Goal: Task Accomplishment & Management: Complete application form

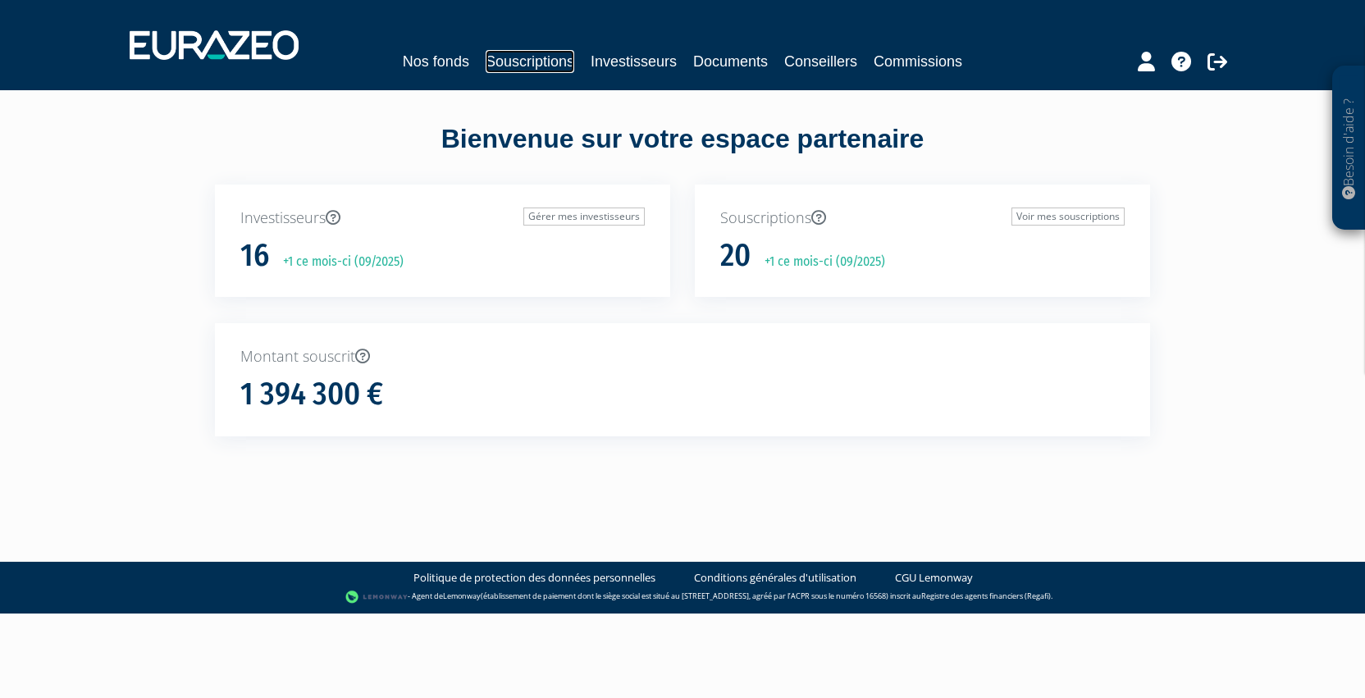
click at [518, 57] on link "Souscriptions" at bounding box center [530, 61] width 89 height 23
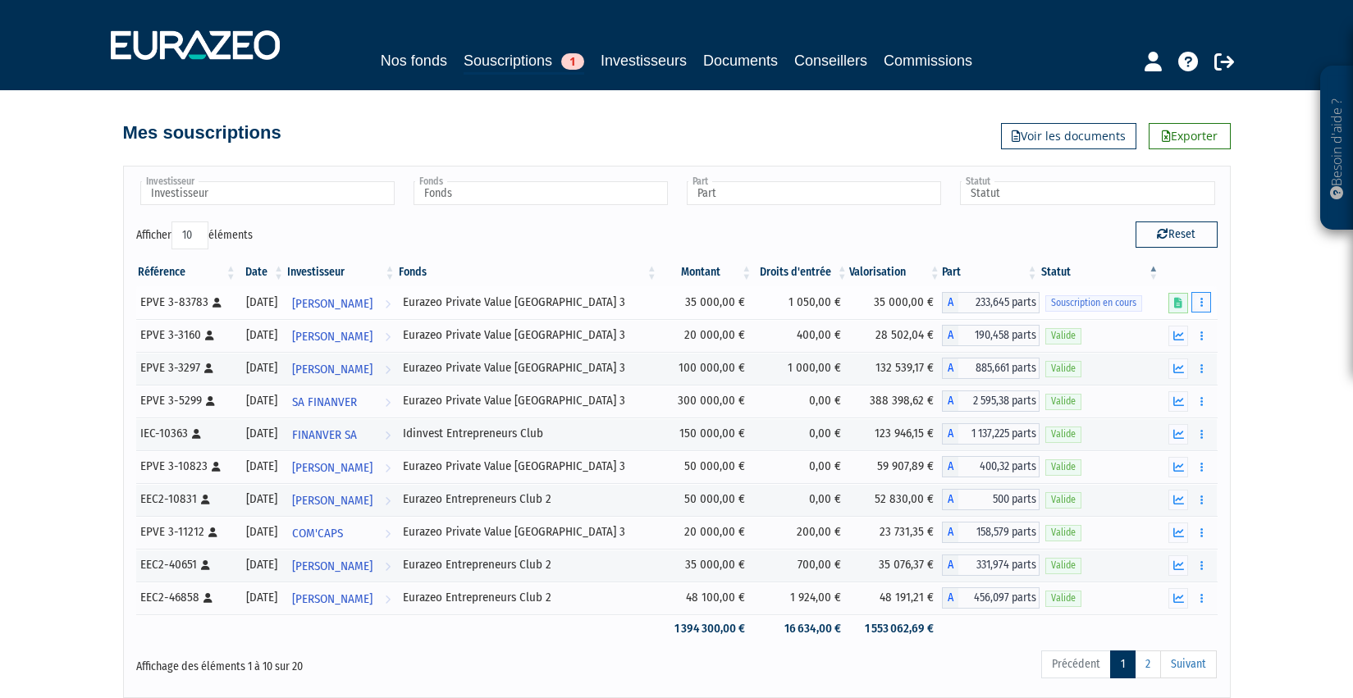
click at [1203, 301] on icon "button" at bounding box center [1201, 302] width 2 height 11
click at [1205, 299] on button "button" at bounding box center [1201, 302] width 20 height 21
click at [1200, 305] on icon "button" at bounding box center [1201, 302] width 2 height 11
click at [1149, 357] on link "Compléter" at bounding box center [1152, 362] width 107 height 27
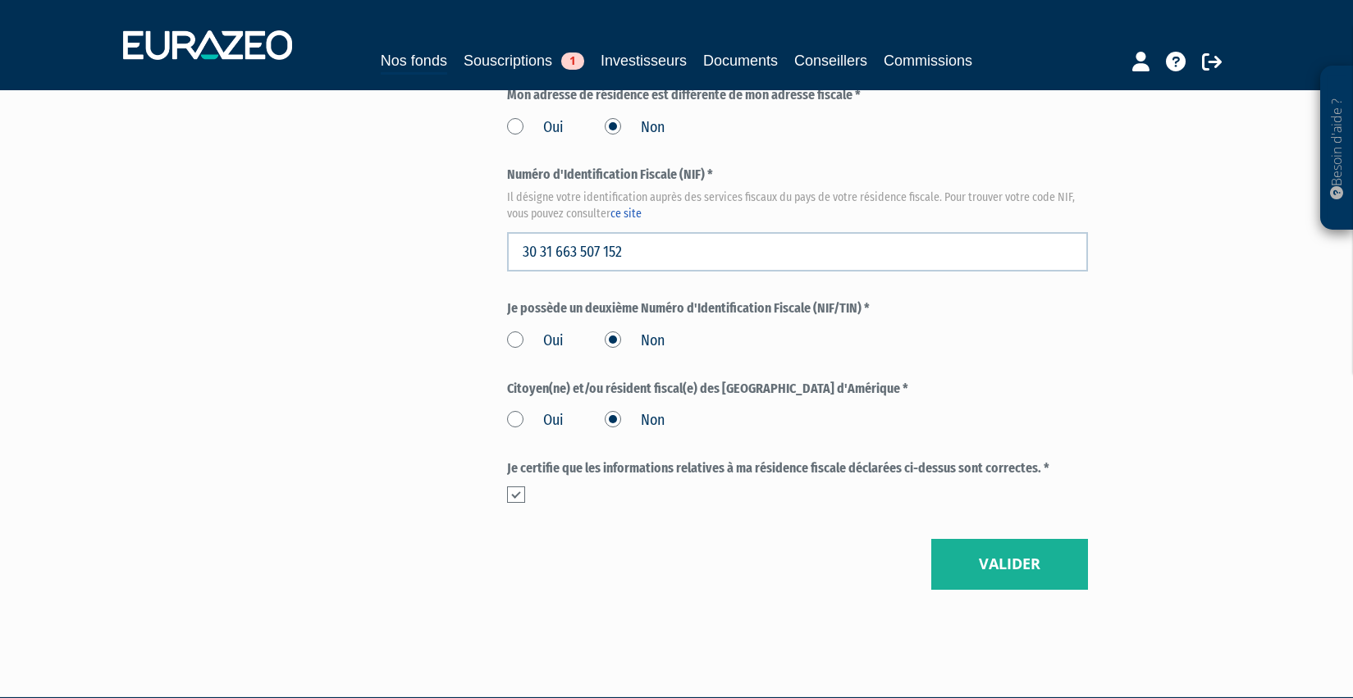
scroll to position [1901, 0]
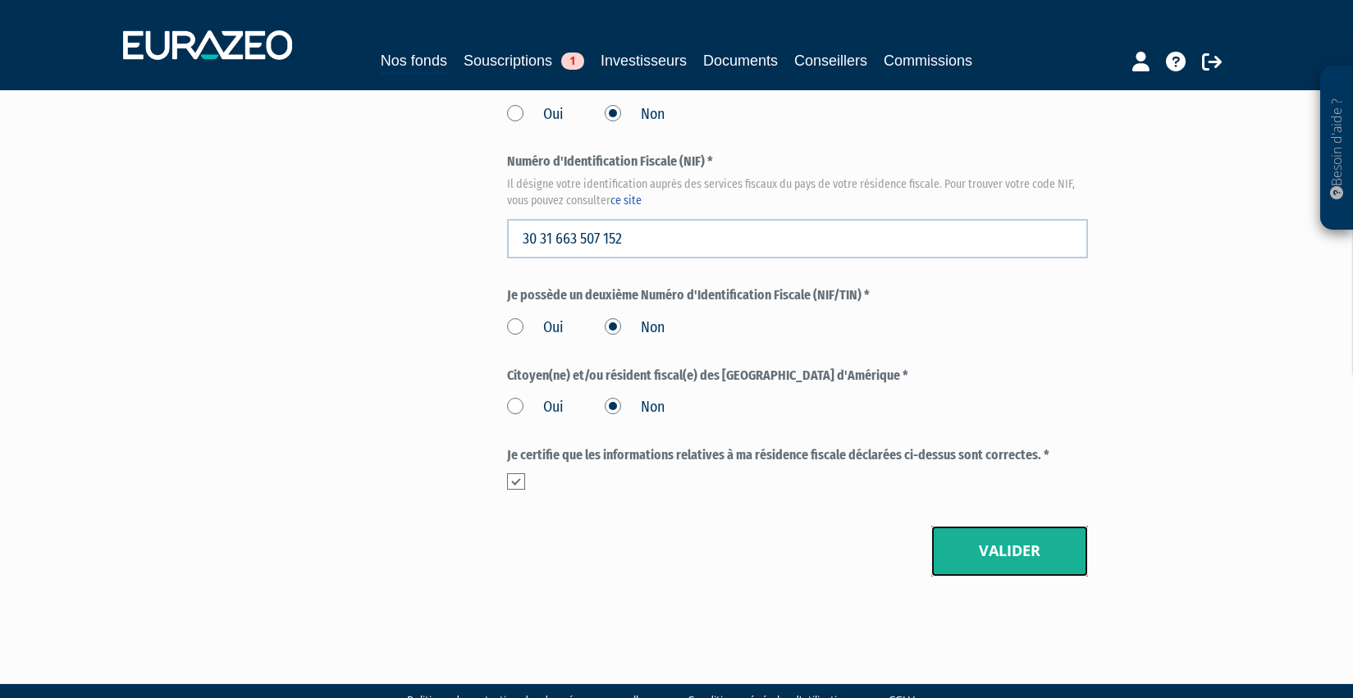
click at [1019, 526] on button "Valider" at bounding box center [1009, 551] width 157 height 51
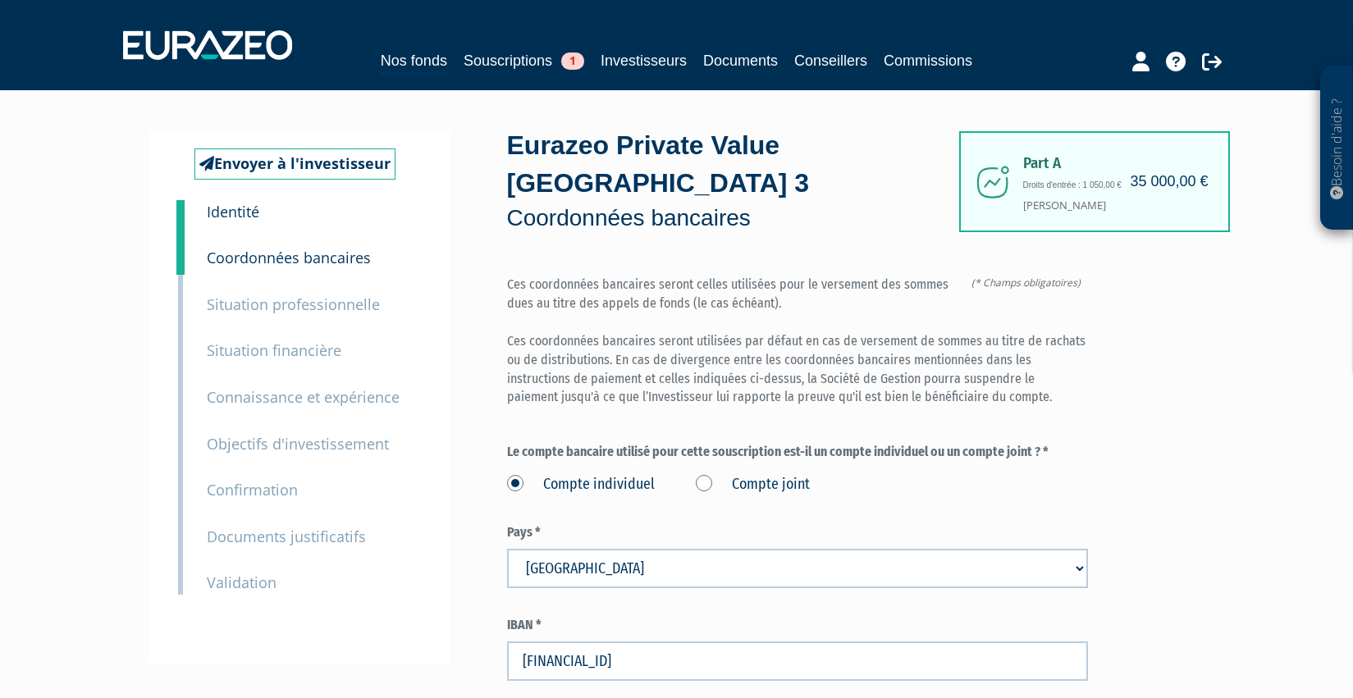
click at [253, 585] on small "Validation" at bounding box center [242, 583] width 70 height 20
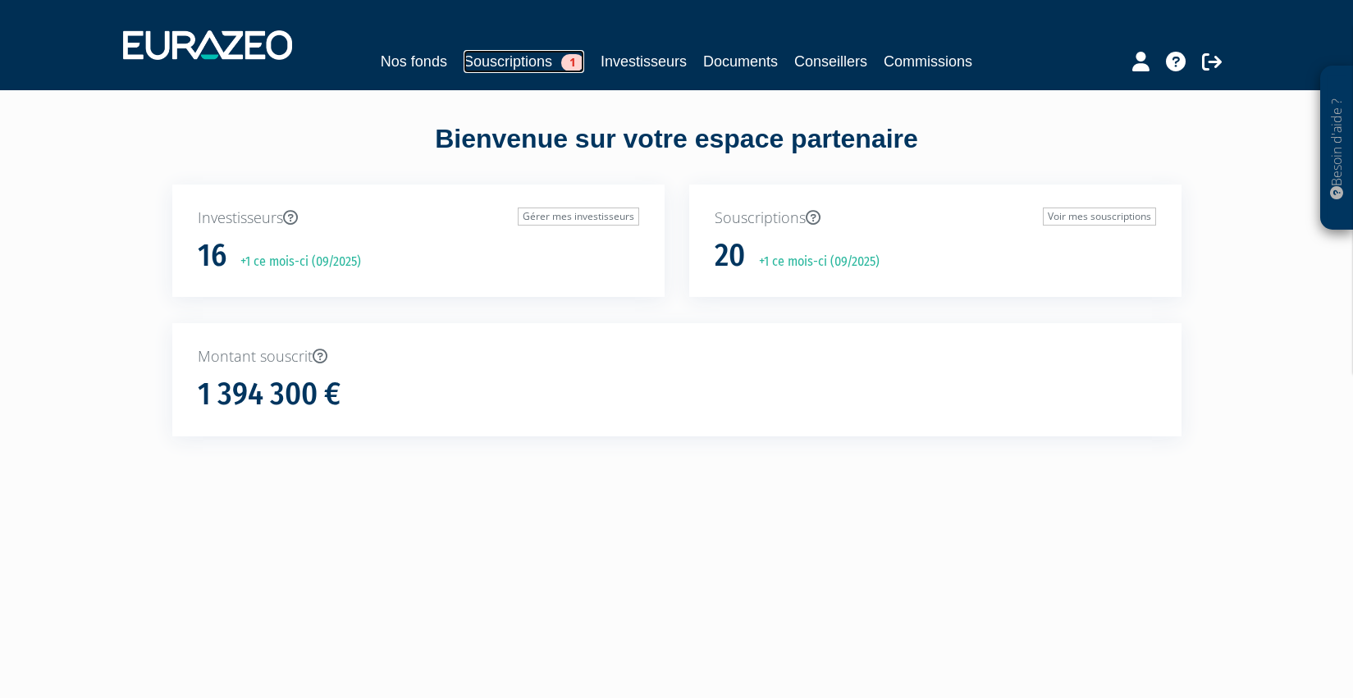
click at [511, 59] on link "Souscriptions 1" at bounding box center [524, 61] width 121 height 23
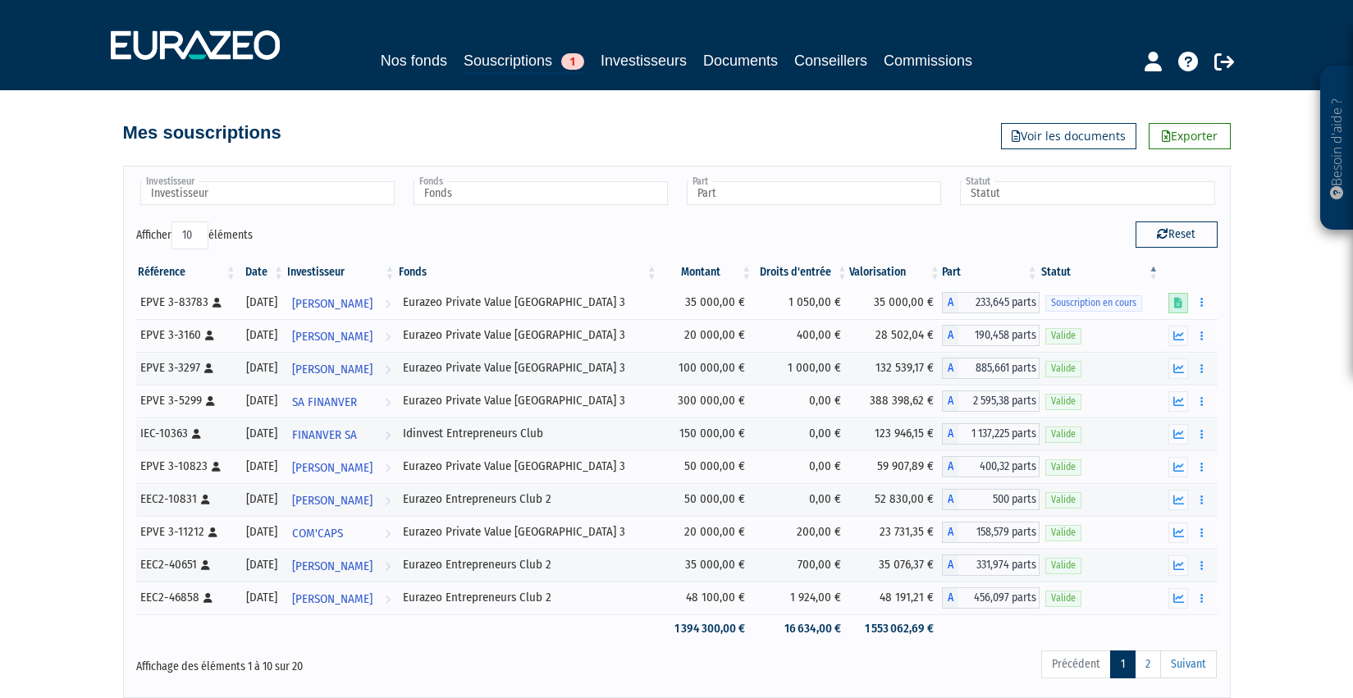
click at [1178, 308] on link at bounding box center [1178, 303] width 20 height 21
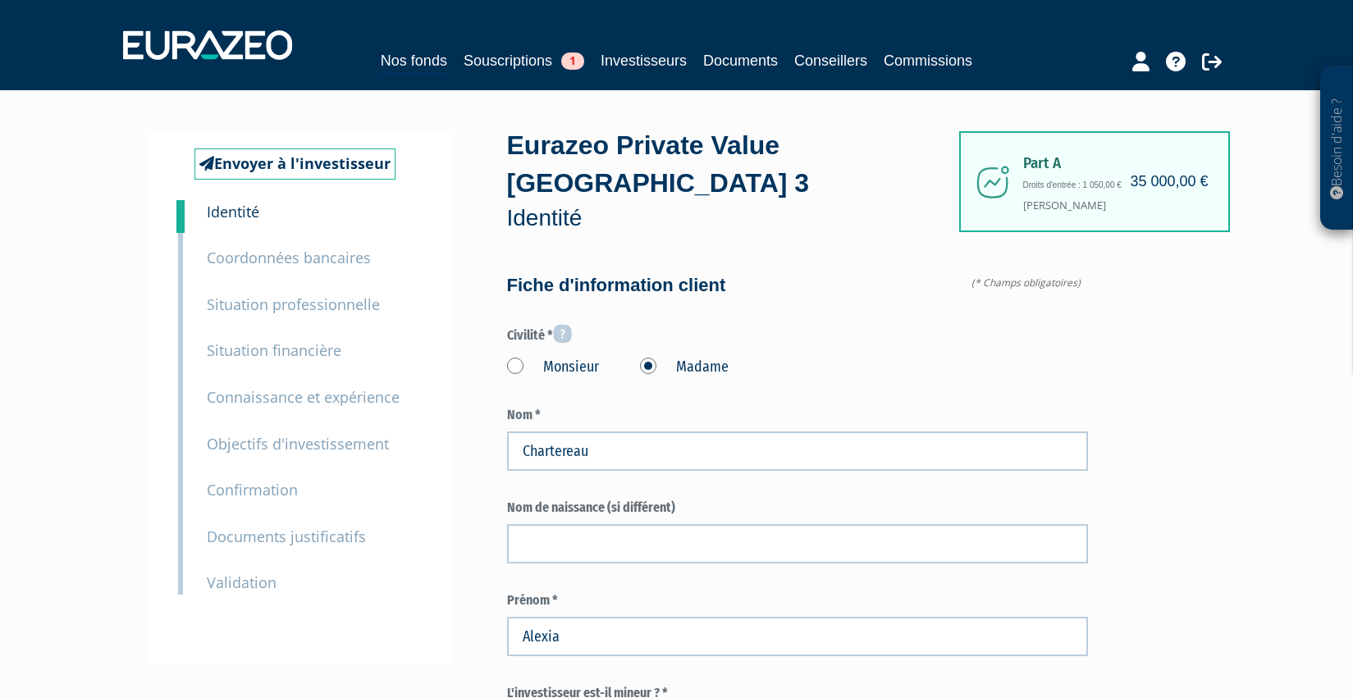
click at [266, 535] on small "Documents justificatifs" at bounding box center [286, 537] width 159 height 20
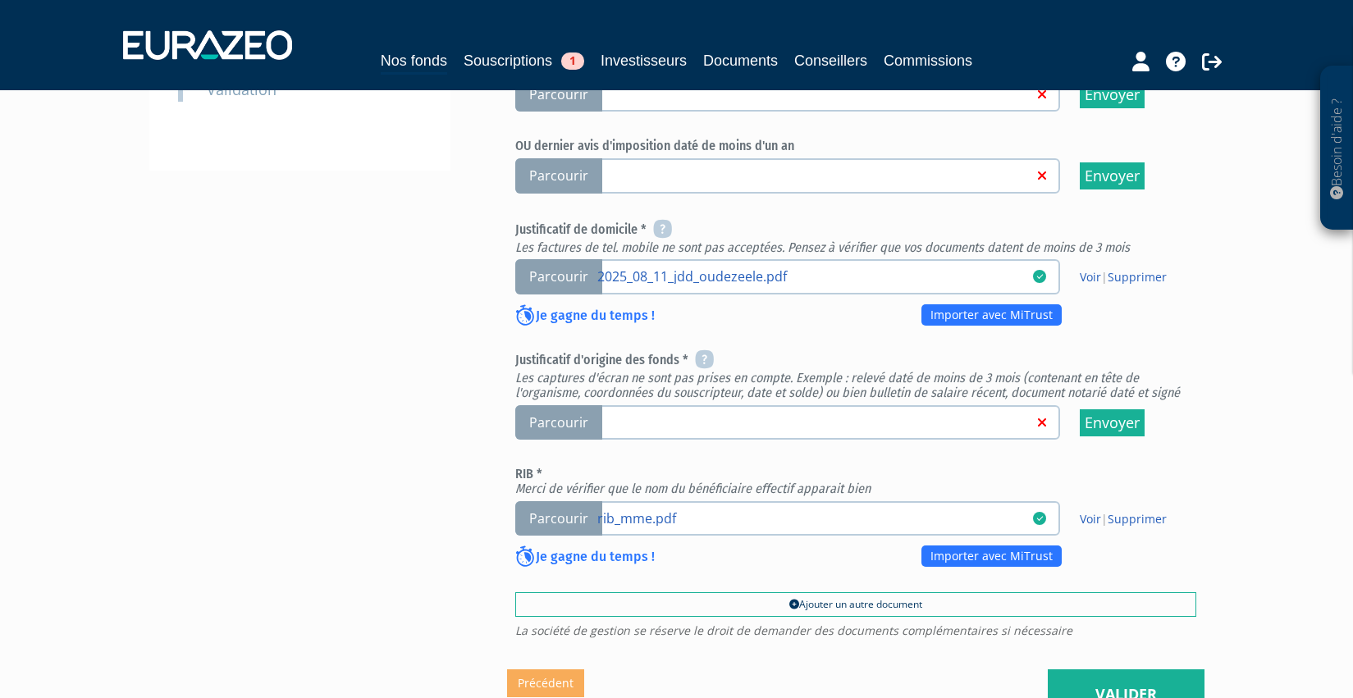
scroll to position [574, 0]
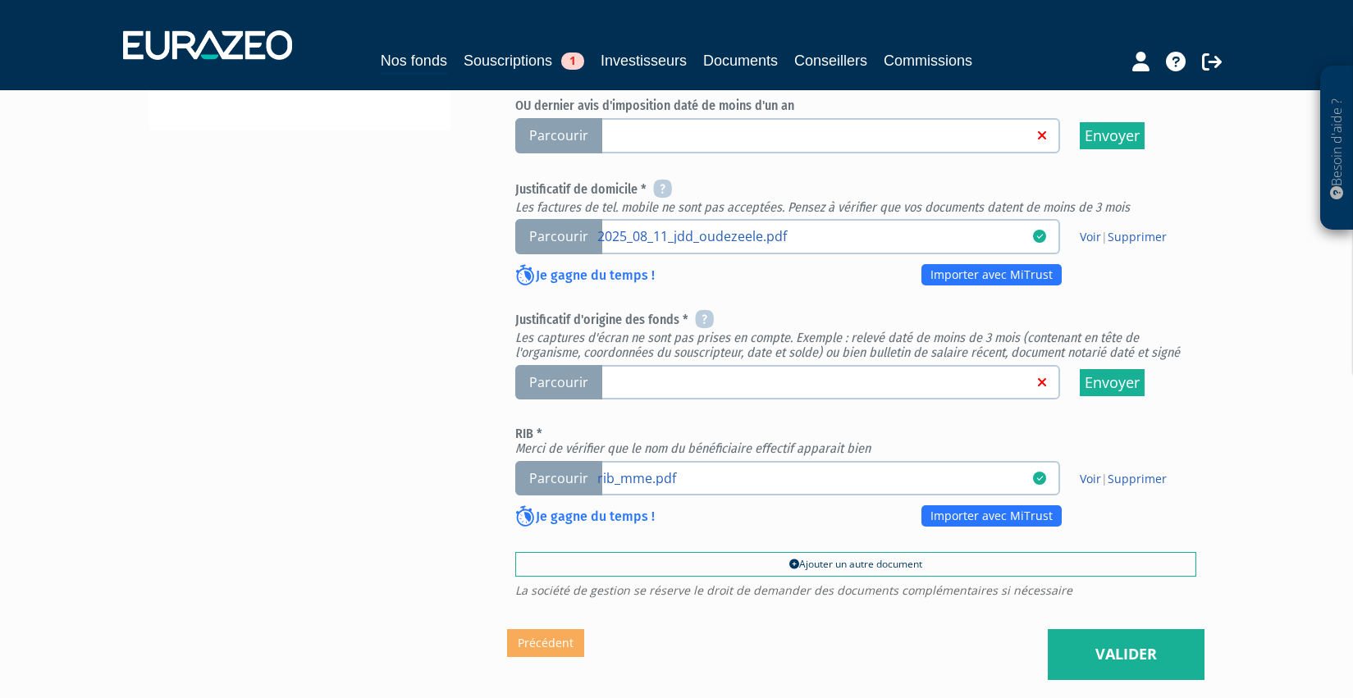
click at [560, 365] on span "Parcourir" at bounding box center [558, 382] width 87 height 35
click at [0, 0] on input "Parcourir" at bounding box center [0, 0] width 0 height 0
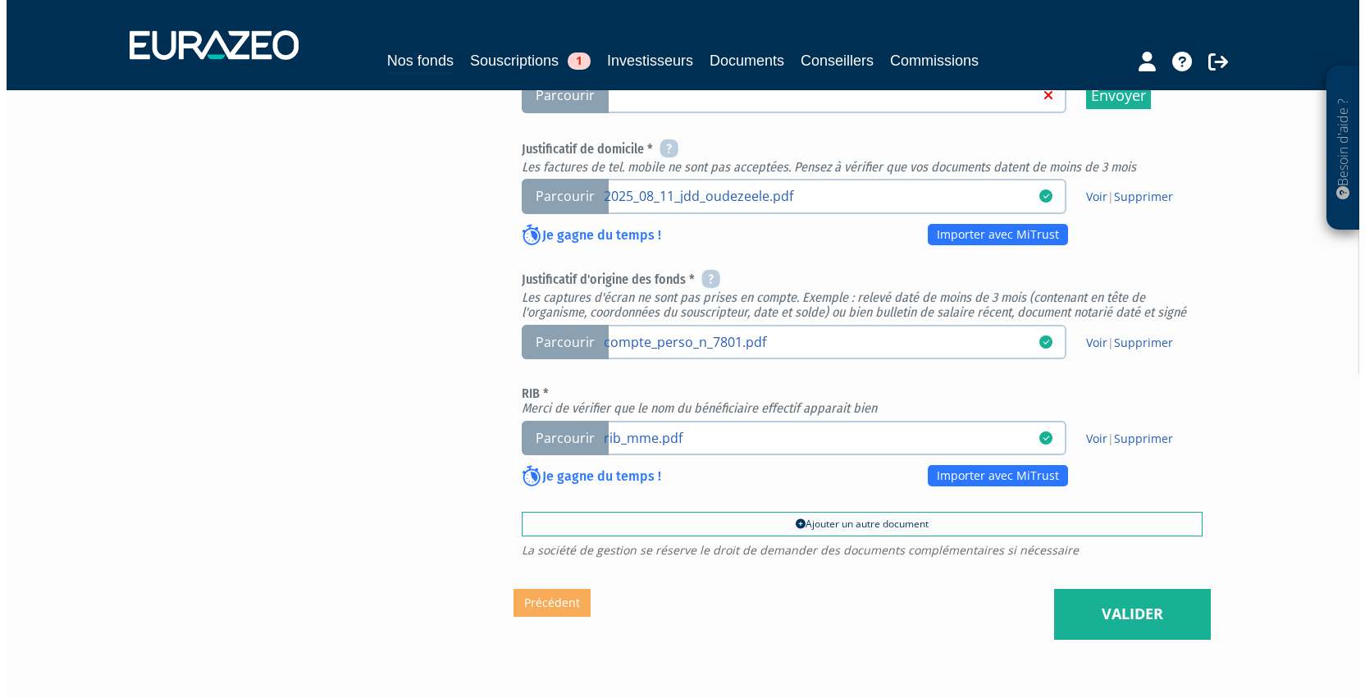
scroll to position [656, 0]
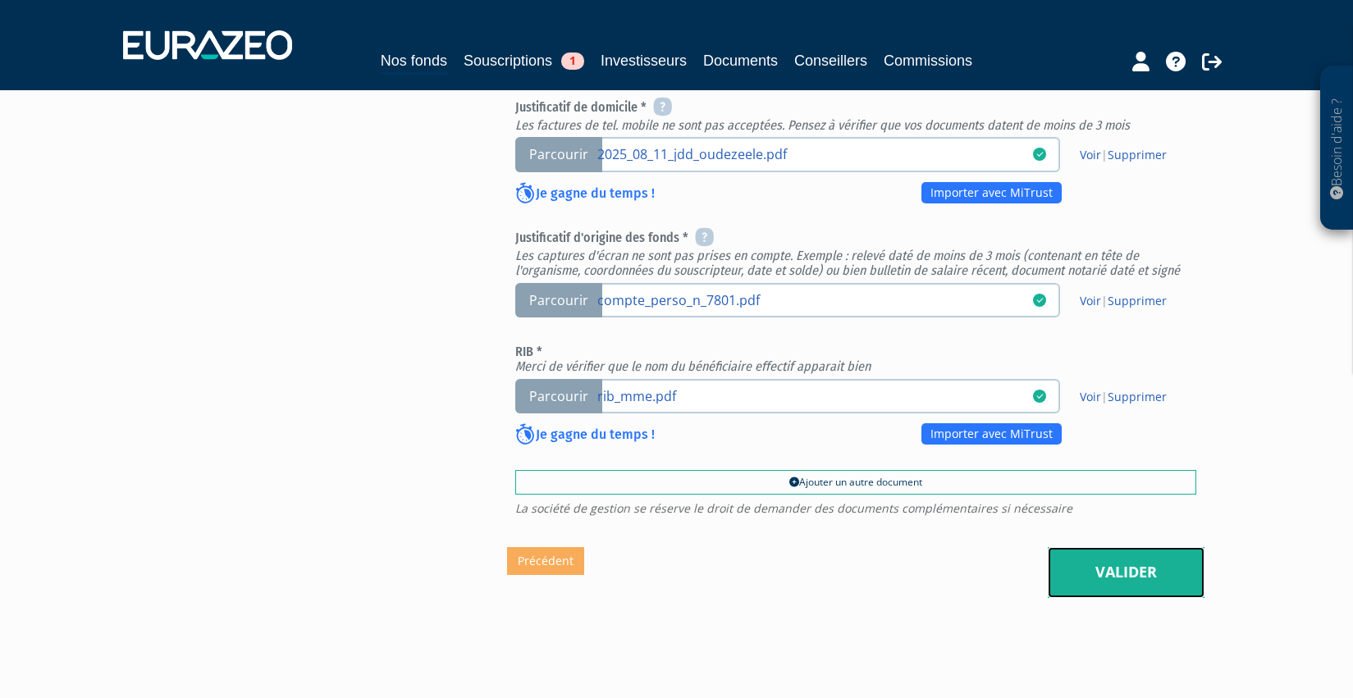
click at [1124, 547] on link "Valider" at bounding box center [1126, 572] width 157 height 51
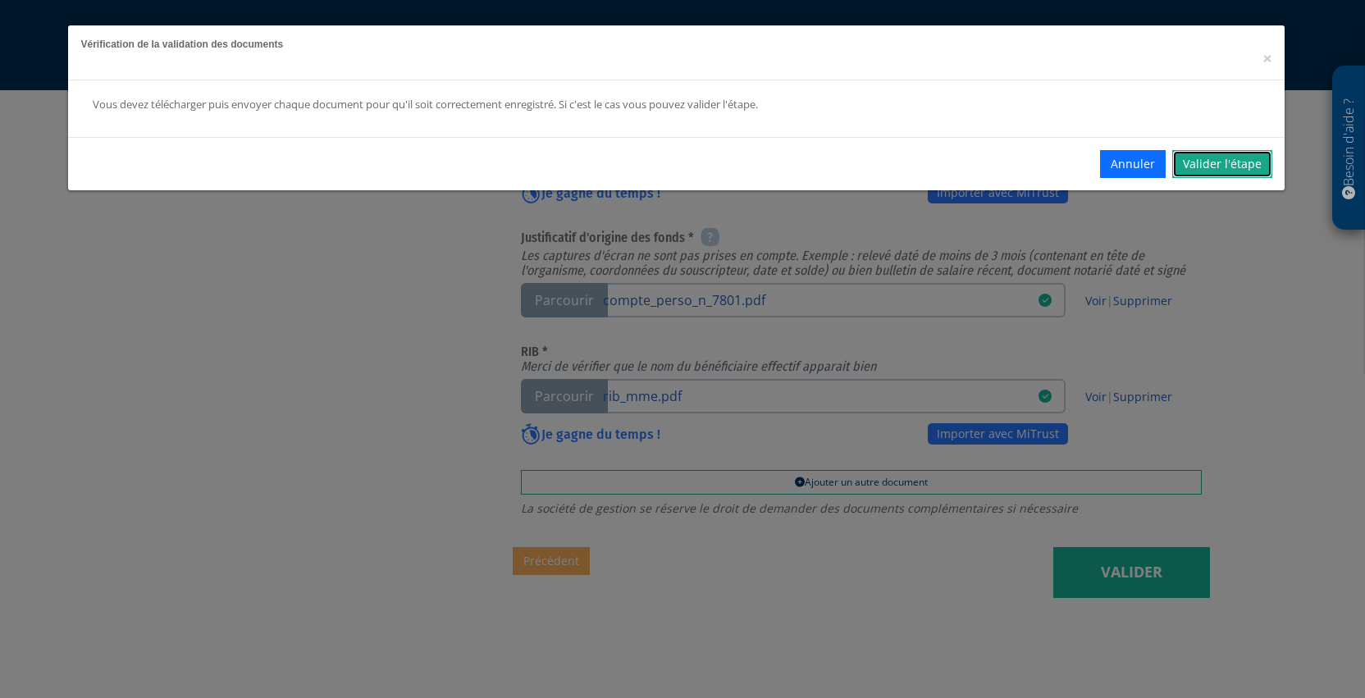
click at [1216, 165] on link "Valider l'étape" at bounding box center [1222, 164] width 100 height 28
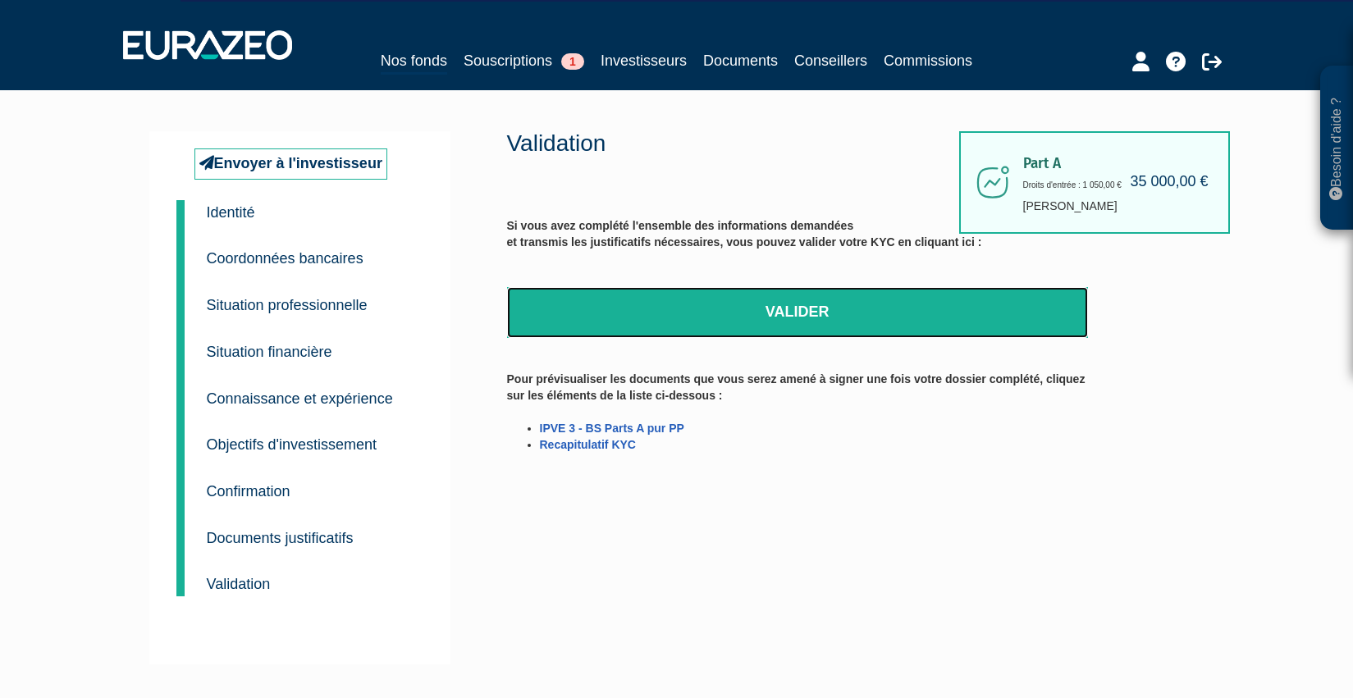
click at [785, 308] on link "Valider" at bounding box center [797, 312] width 581 height 51
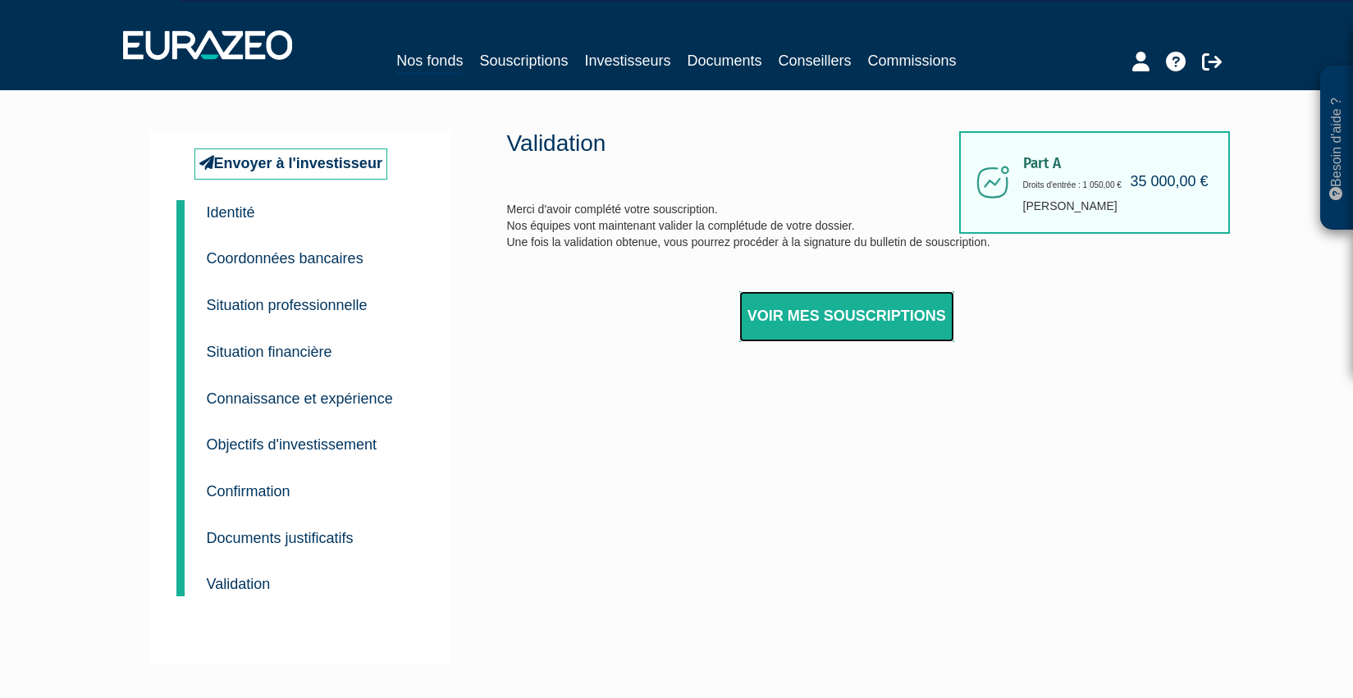
click at [866, 317] on link "Voir mes souscriptions" at bounding box center [846, 316] width 215 height 51
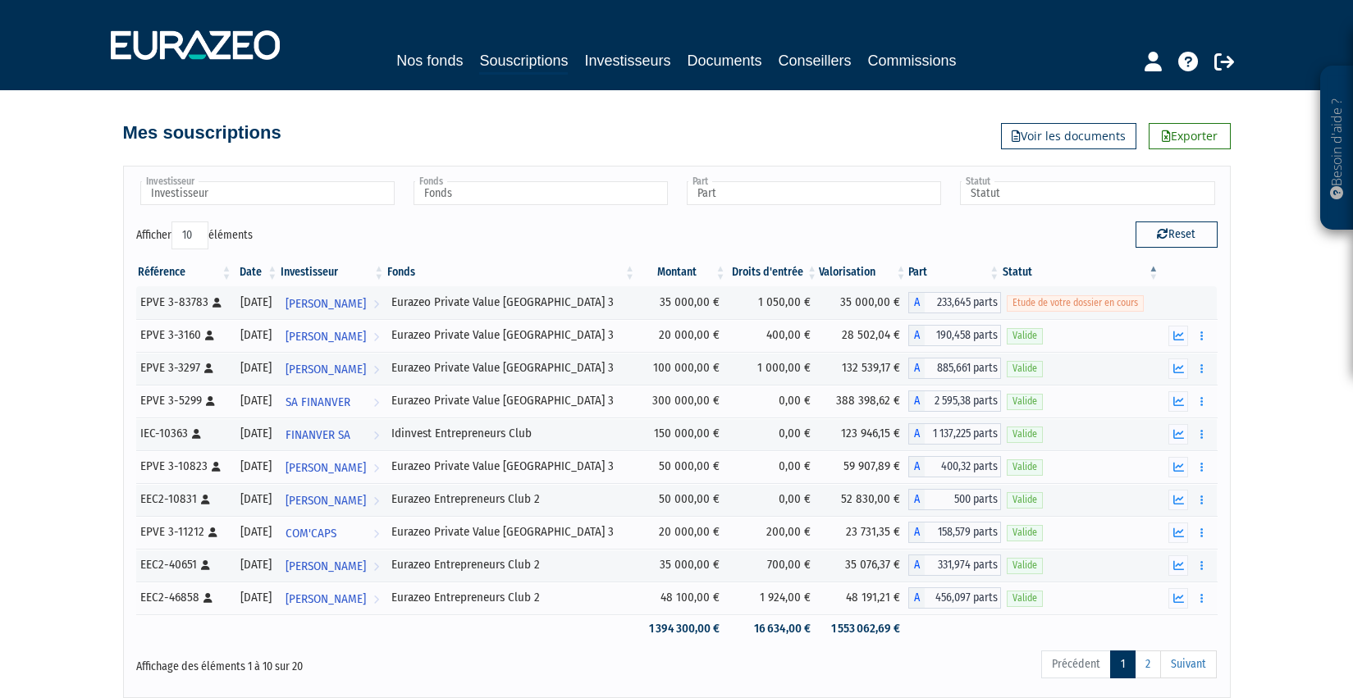
click at [921, 126] on div "Mes souscriptions Exporter Voir les documents" at bounding box center [677, 125] width 1108 height 36
click at [1153, 55] on icon at bounding box center [1152, 62] width 17 height 20
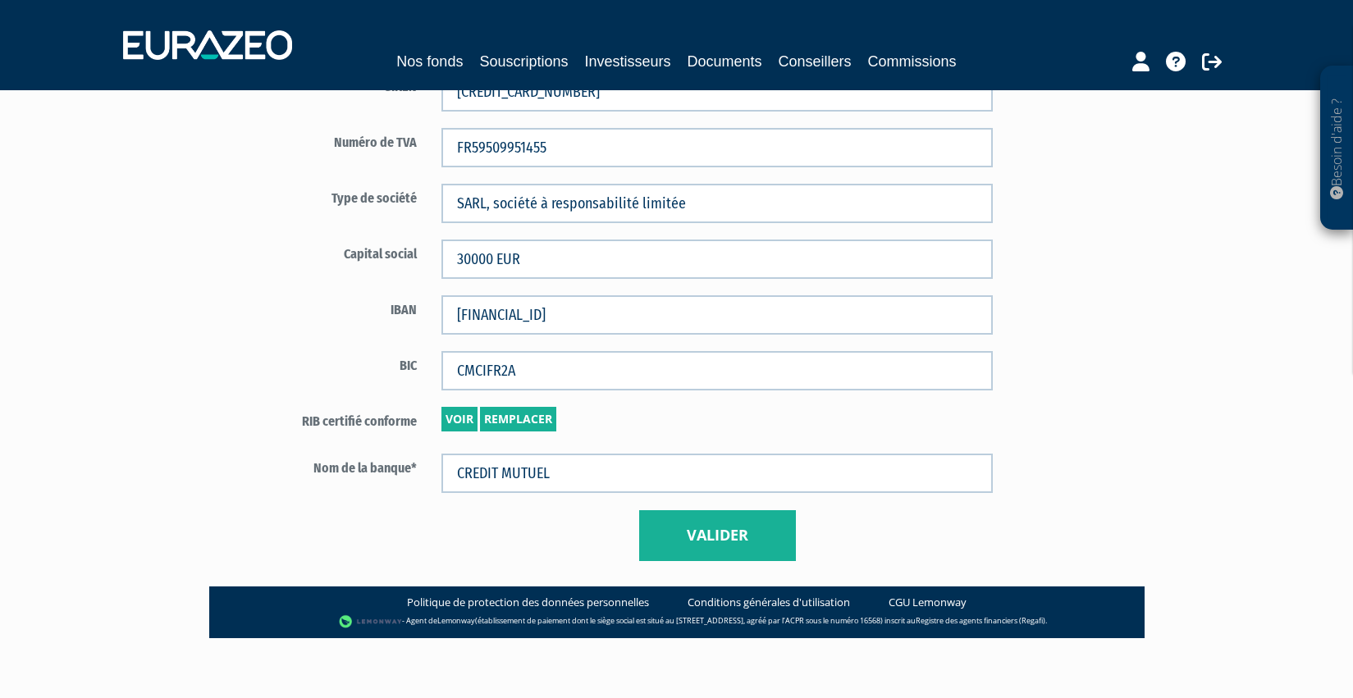
scroll to position [988, 0]
